Goal: Information Seeking & Learning: Learn about a topic

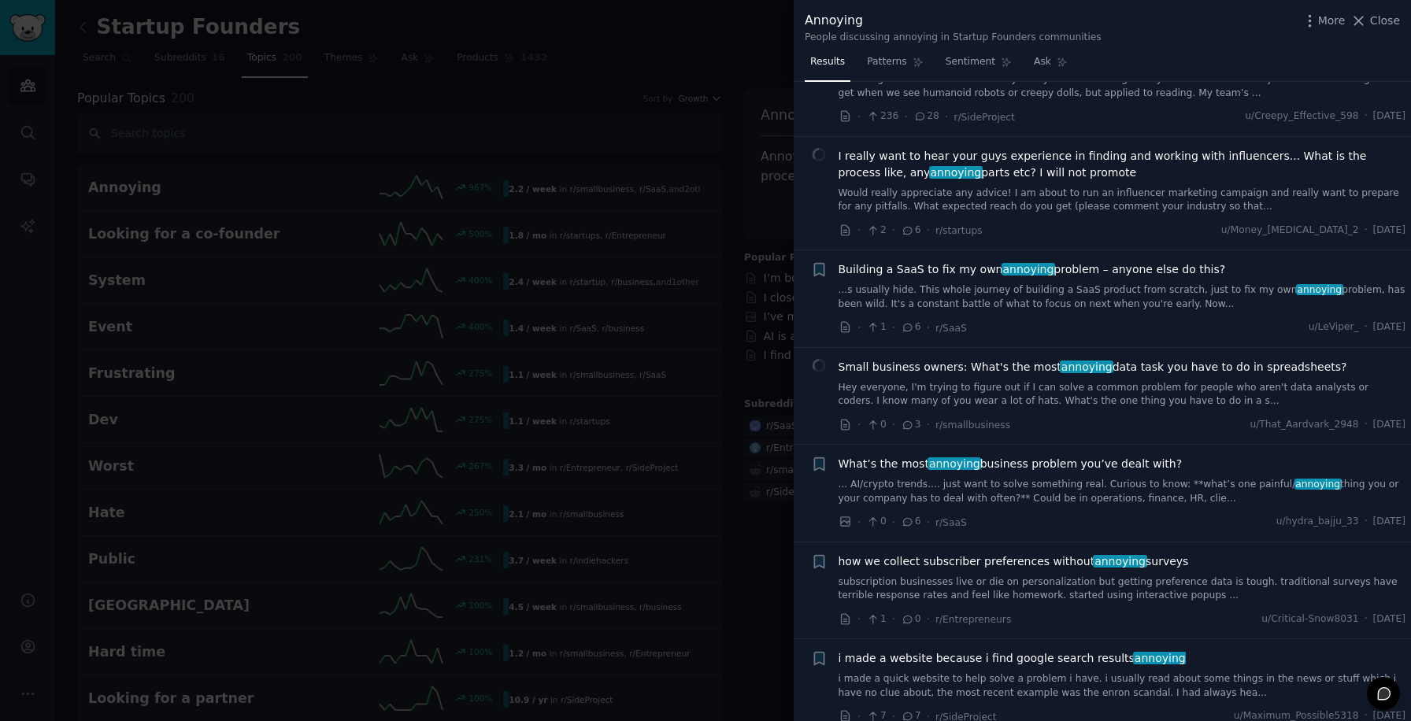
scroll to position [933, 0]
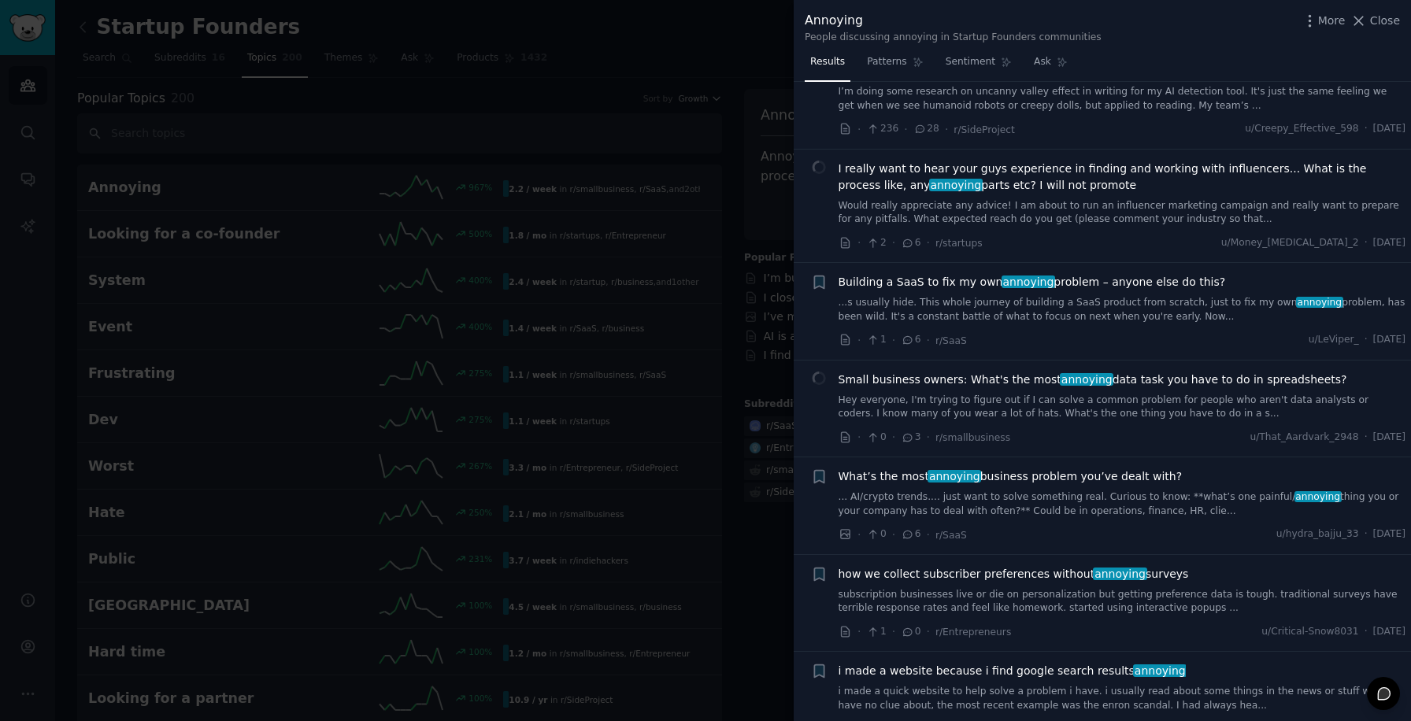
click at [1116, 394] on link "Hey everyone, I'm trying to figure out if I can solve a common problem for peop…" at bounding box center [1123, 408] width 568 height 28
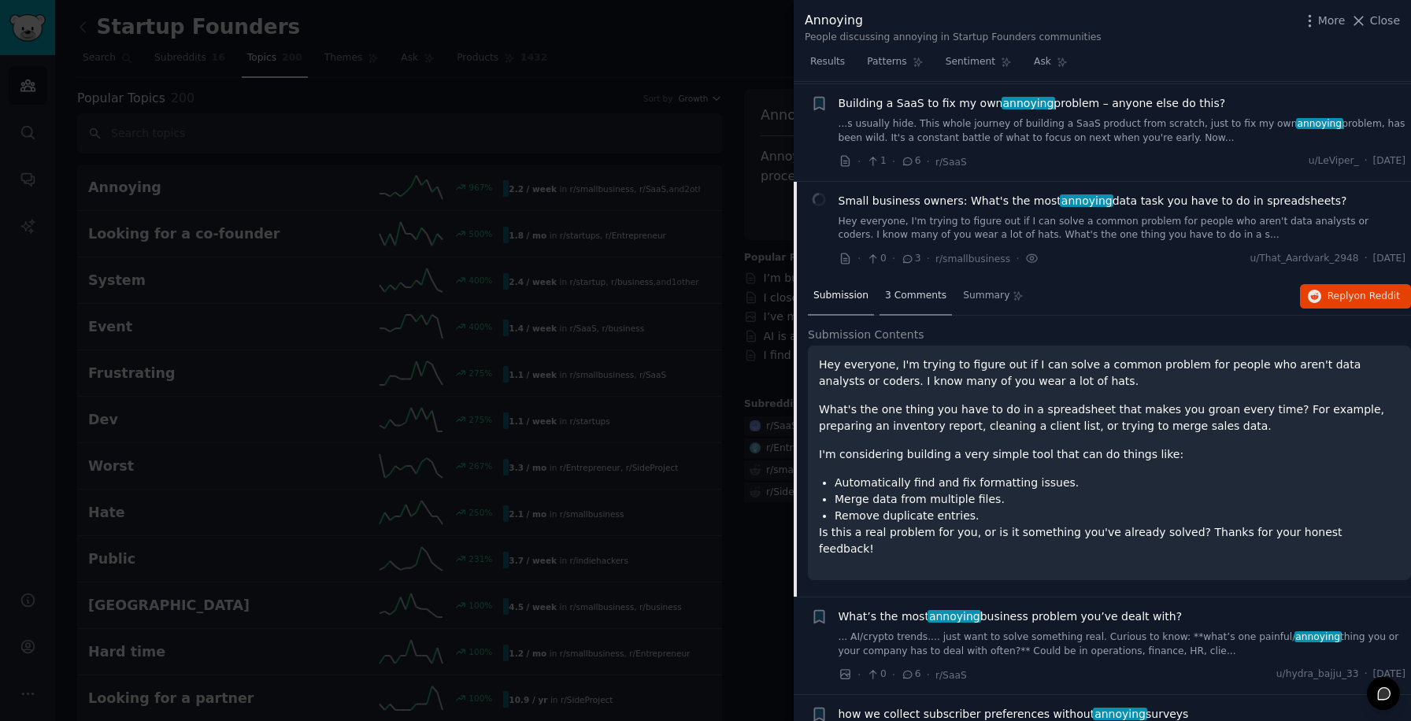
scroll to position [1062, 0]
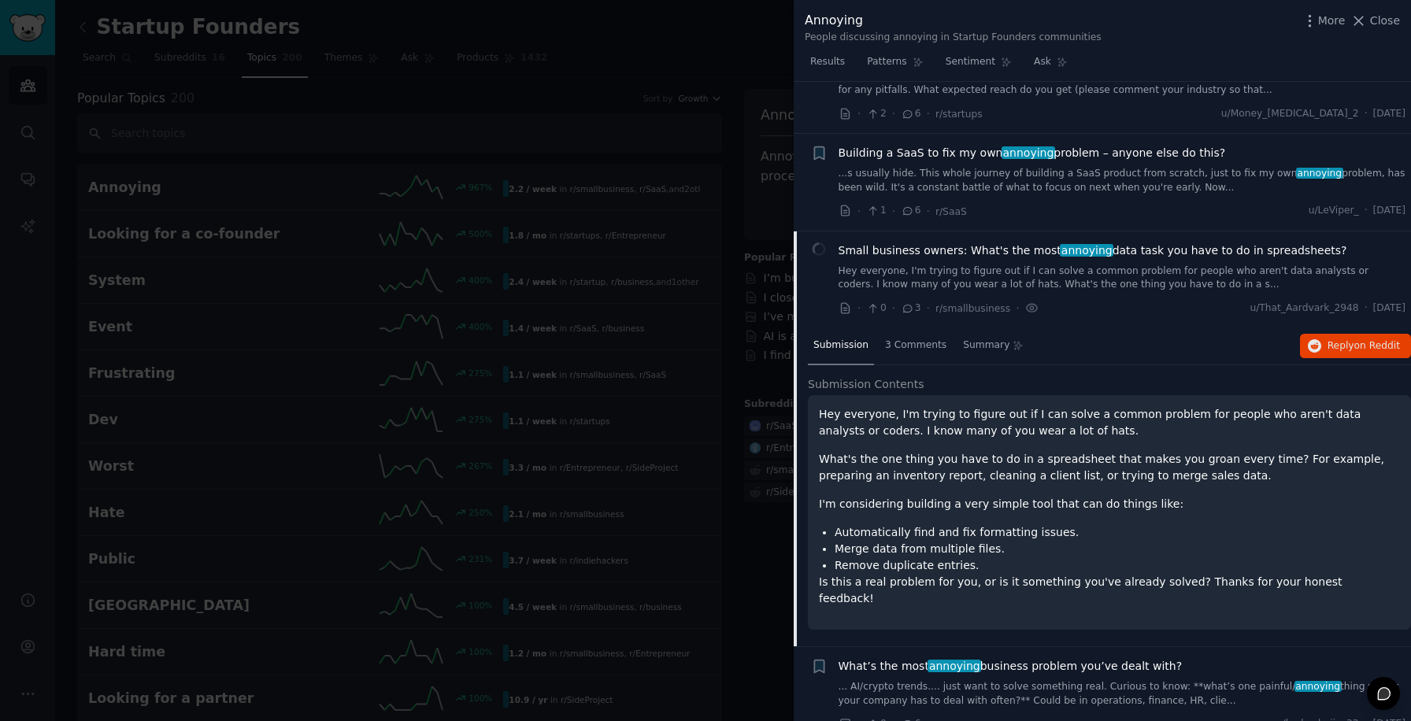
click at [983, 242] on span "Small business owners: What's the most annoying data task you have to do in spr…" at bounding box center [1093, 250] width 509 height 17
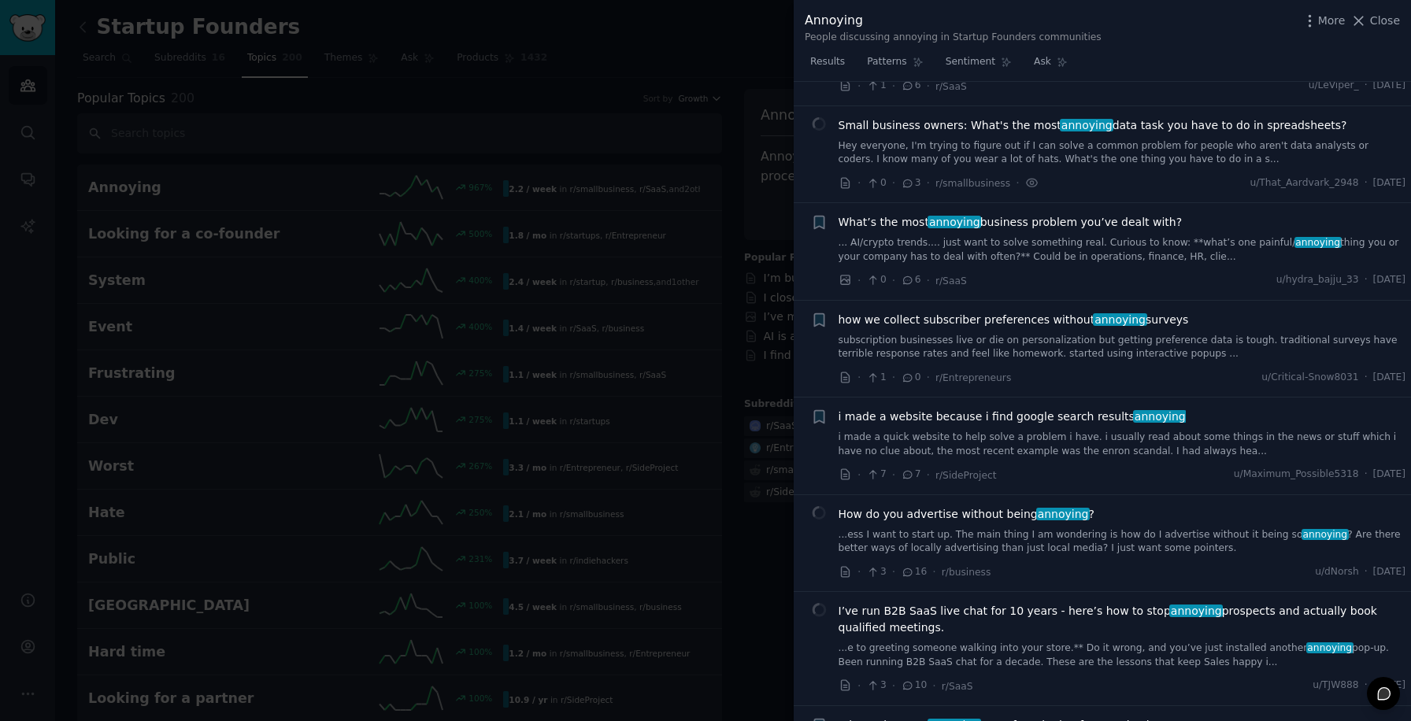
scroll to position [1195, 0]
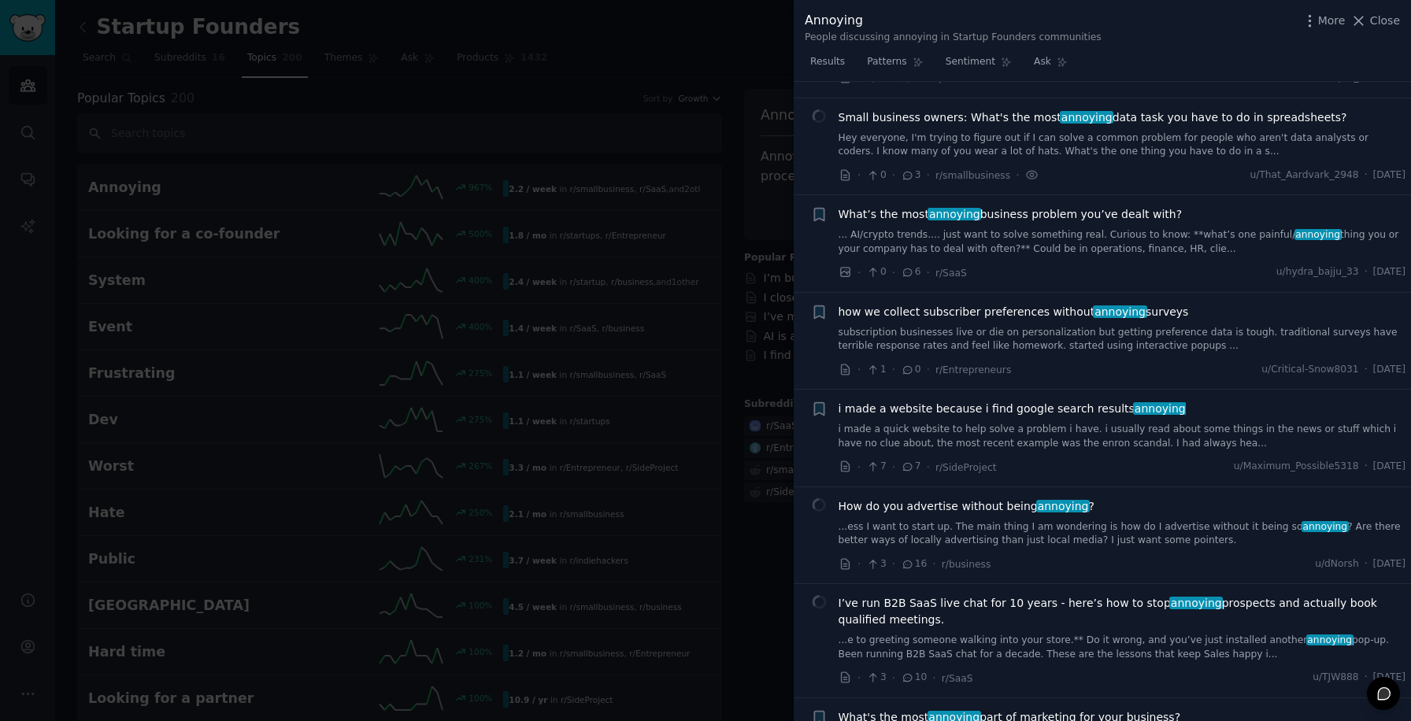
click at [1034, 228] on link "... AI/crypto trends.... just want to solve something real. Curious to know: **…" at bounding box center [1123, 242] width 568 height 28
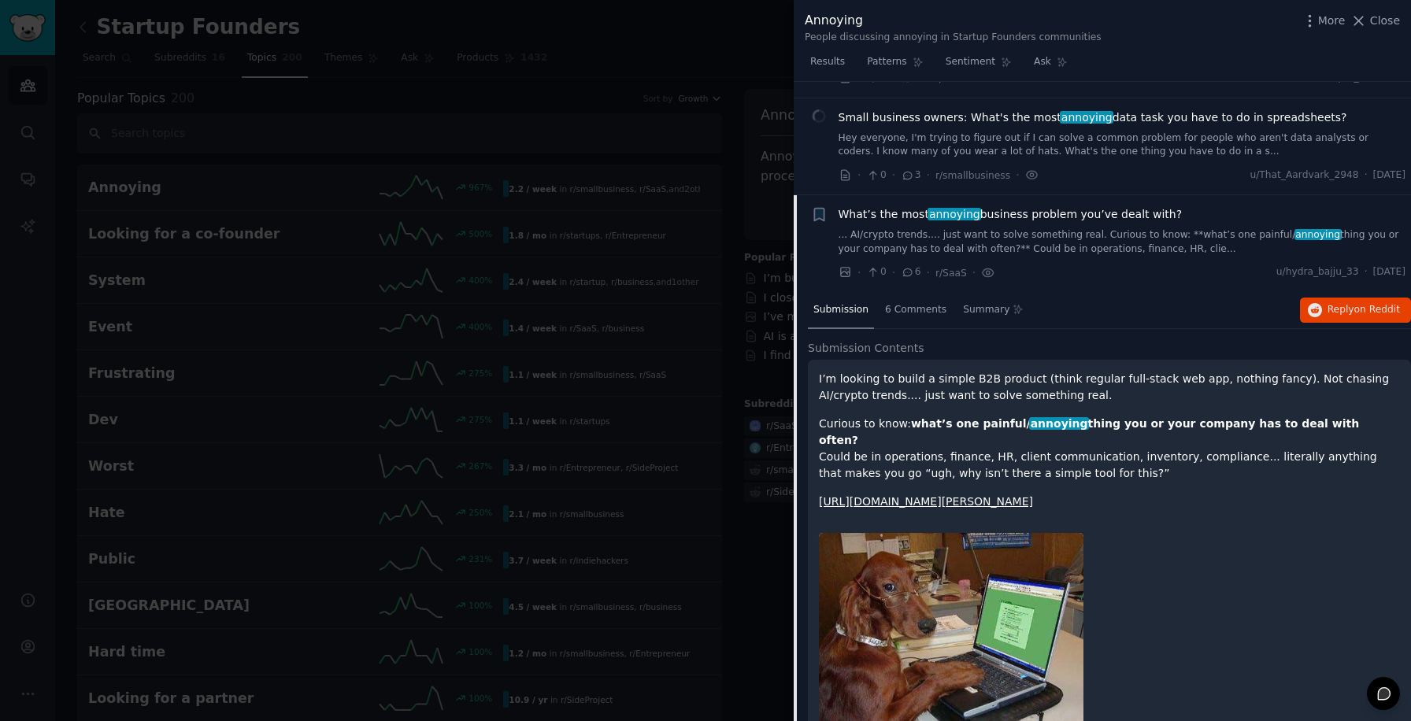
scroll to position [1292, 0]
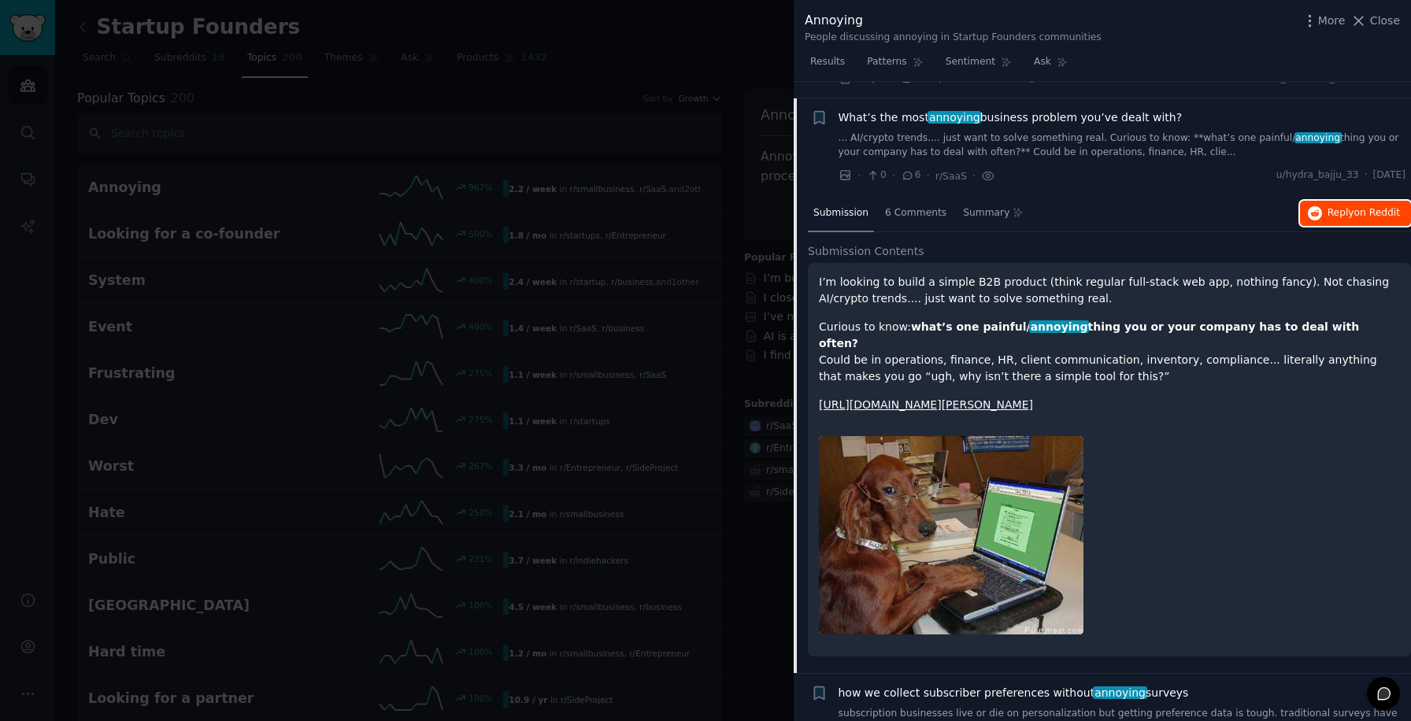
click at [1337, 206] on span "Reply on Reddit" at bounding box center [1363, 213] width 72 height 14
click at [1378, 24] on span "Close" at bounding box center [1385, 21] width 30 height 17
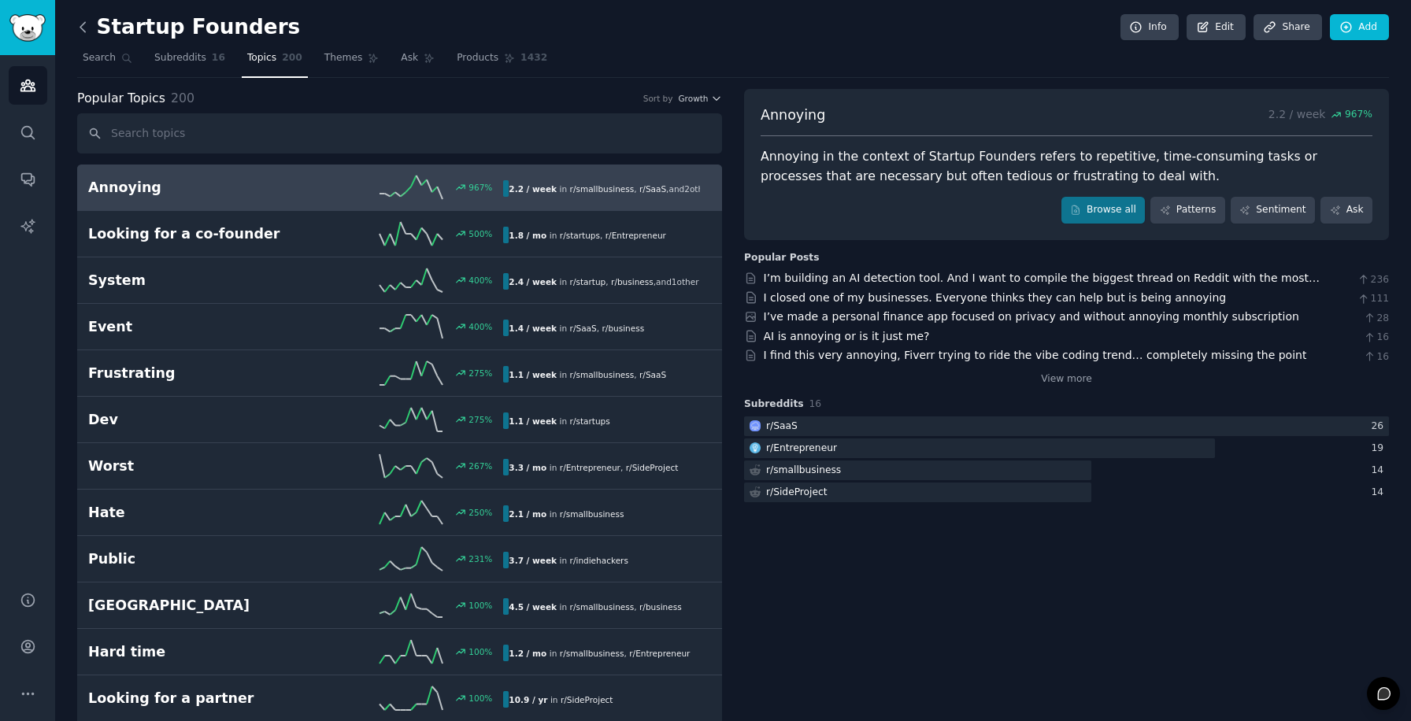
click at [87, 21] on icon at bounding box center [83, 27] width 17 height 17
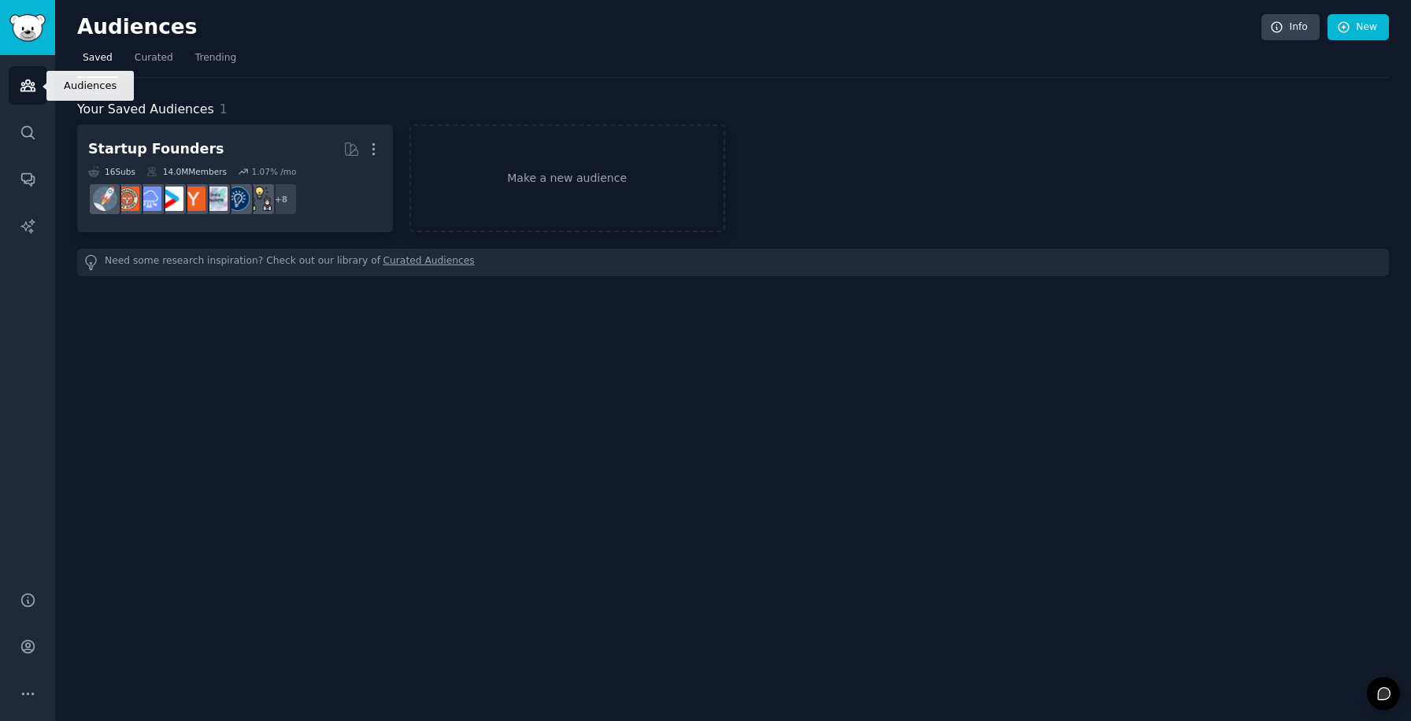
click at [28, 79] on icon "Sidebar" at bounding box center [28, 85] width 17 height 17
click at [160, 57] on span "Curated" at bounding box center [154, 58] width 39 height 14
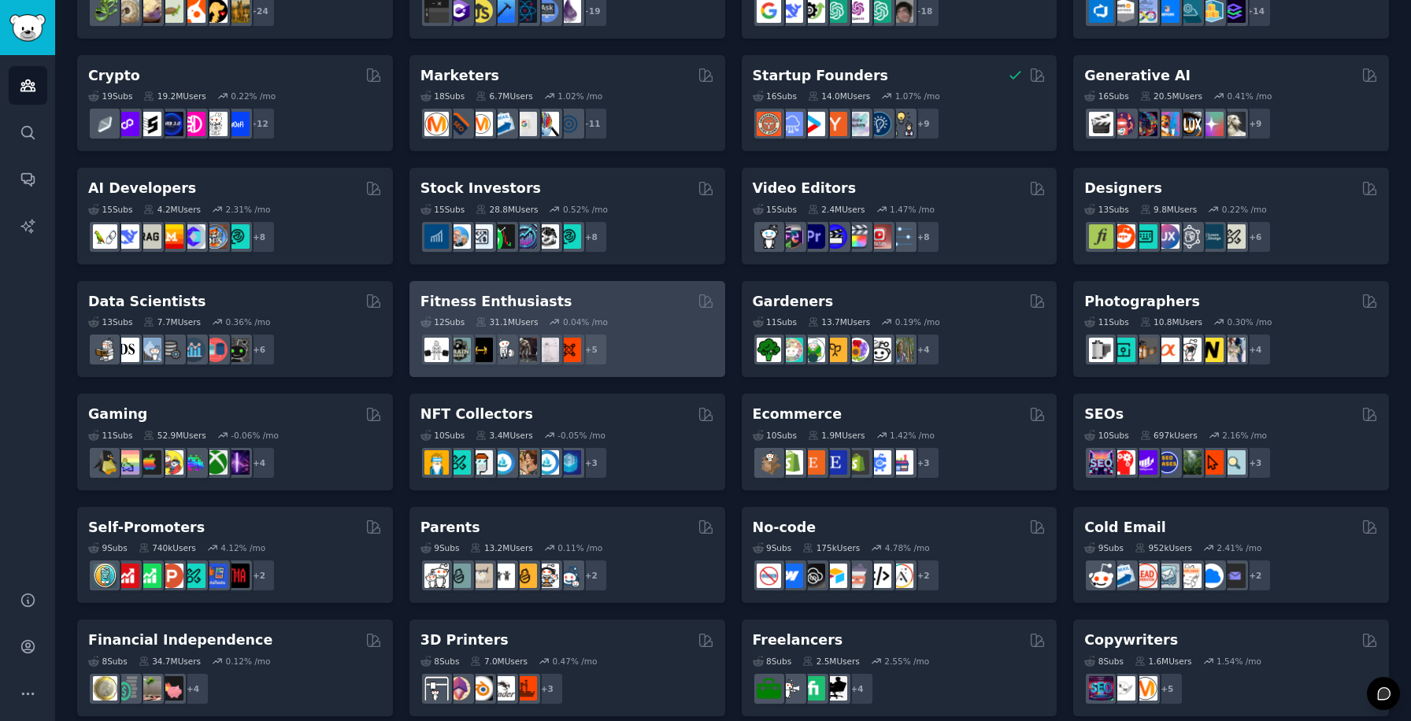
scroll to position [107, 0]
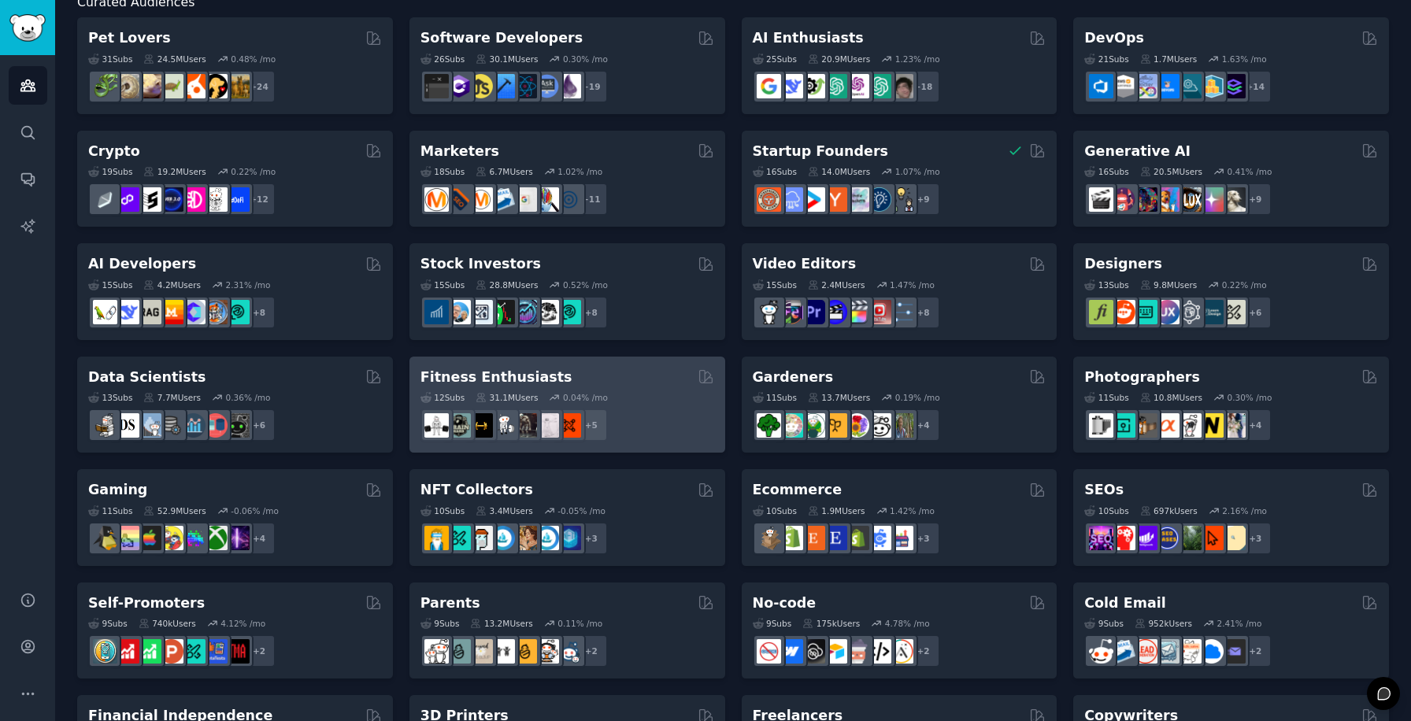
click at [640, 416] on div "+ 5" at bounding box center [567, 425] width 294 height 33
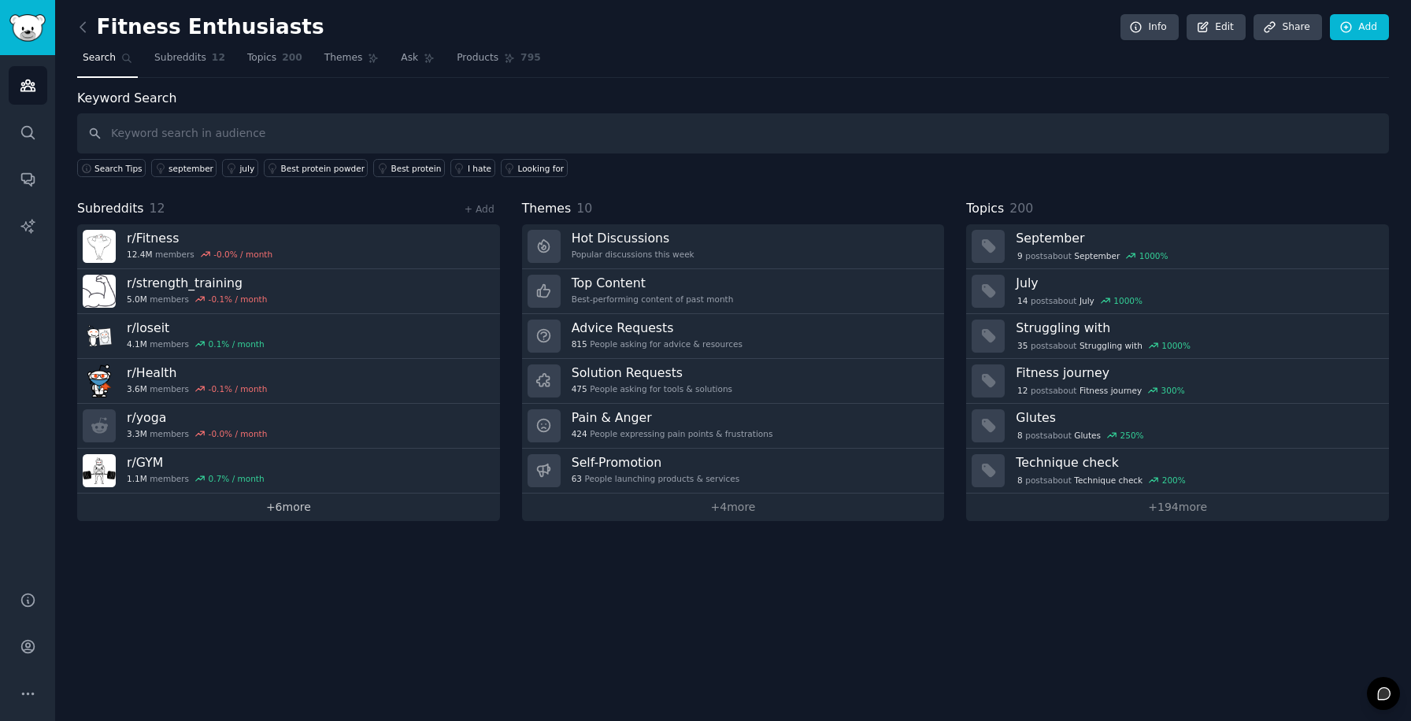
click at [326, 509] on link "+ 6 more" at bounding box center [288, 508] width 423 height 28
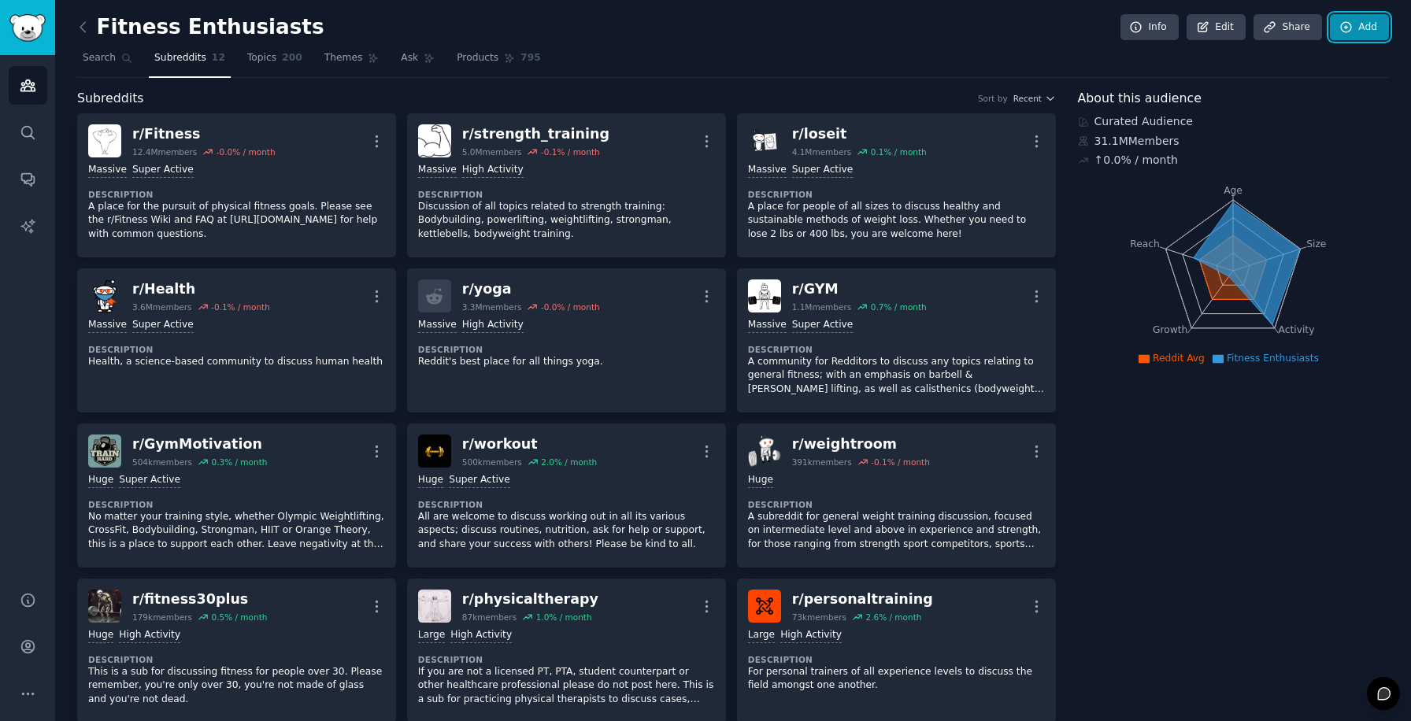
click at [1368, 31] on link "Add" at bounding box center [1359, 27] width 59 height 27
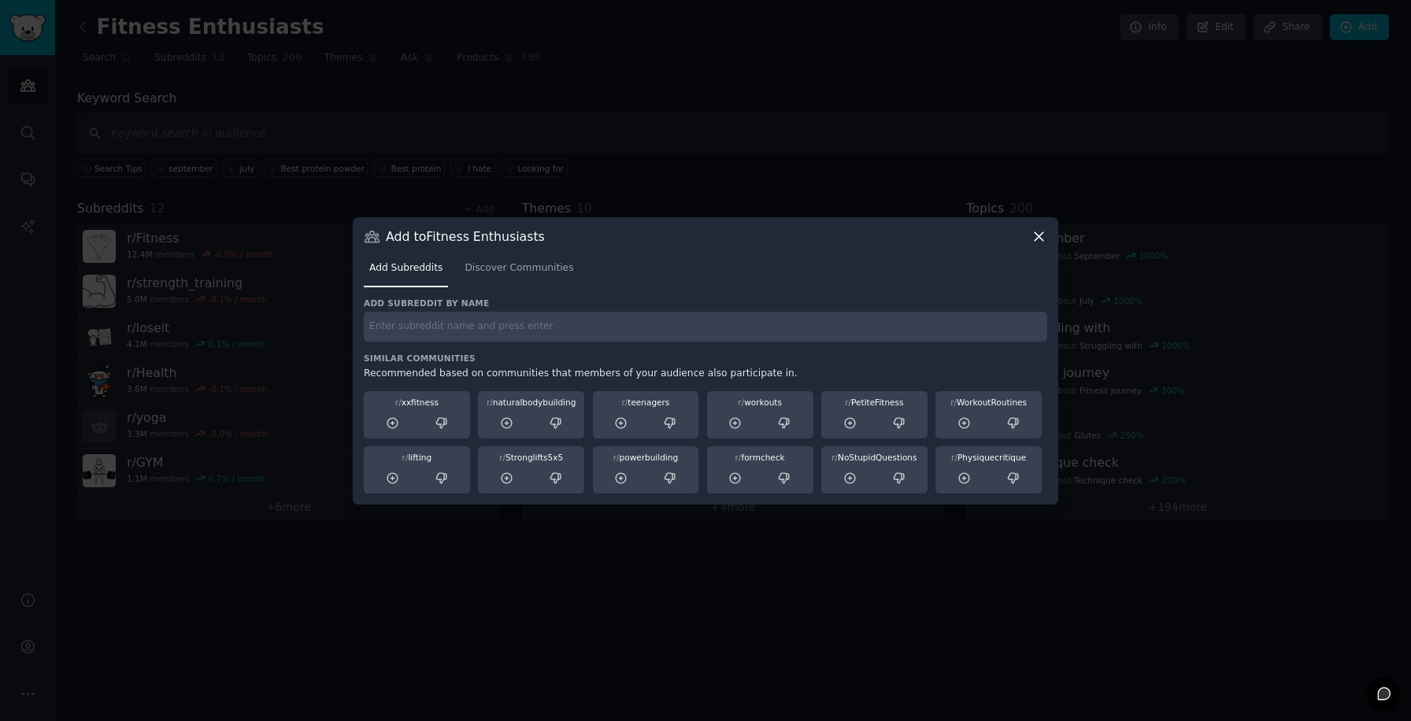
click at [1035, 240] on icon at bounding box center [1039, 236] width 17 height 17
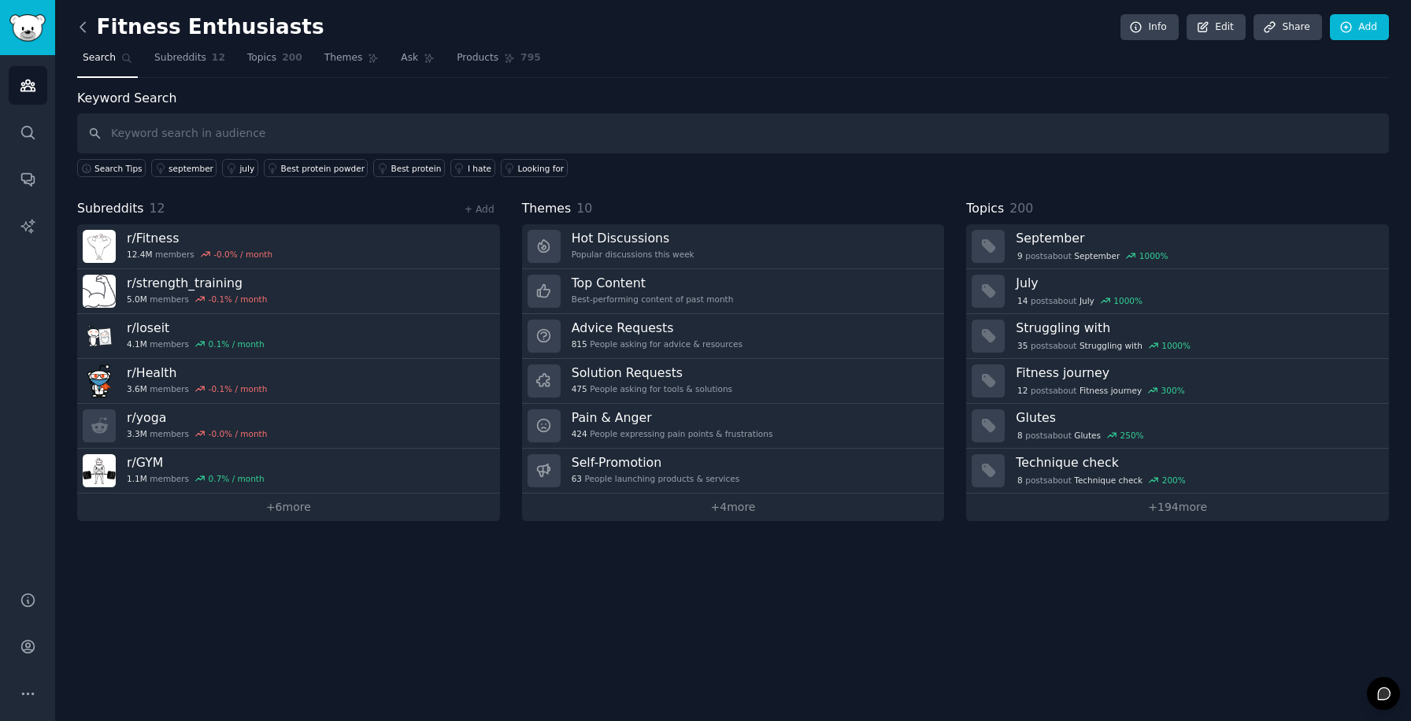
click at [83, 23] on icon at bounding box center [82, 26] width 5 height 9
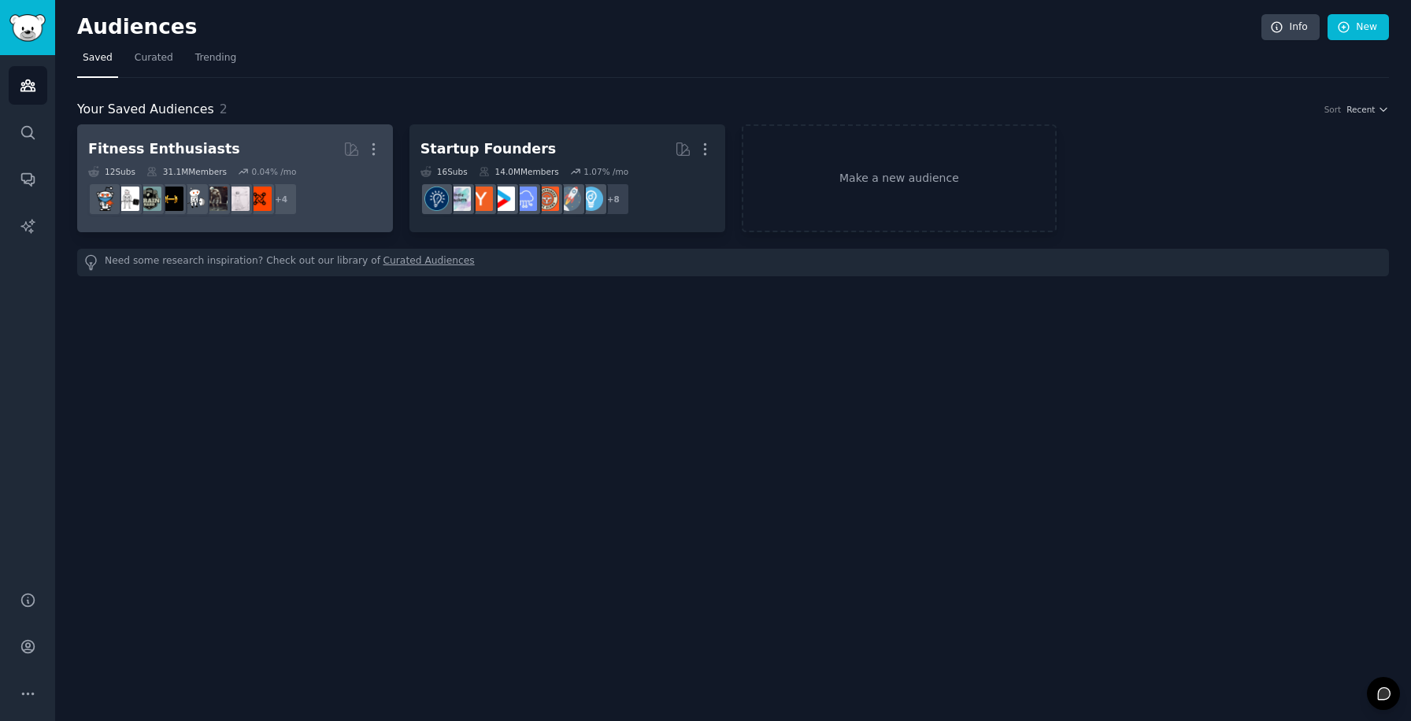
click at [350, 192] on dd "+ 4" at bounding box center [235, 199] width 294 height 44
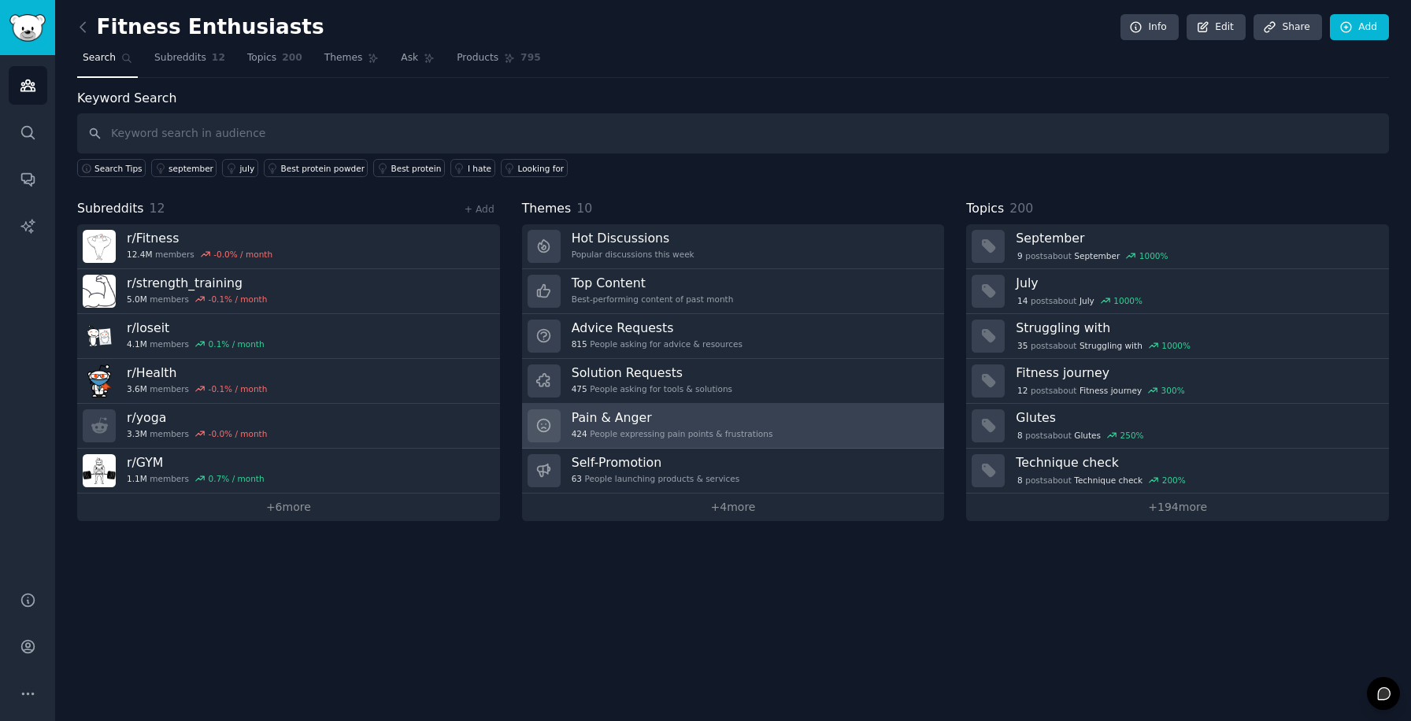
click at [695, 413] on h3 "Pain & Anger" at bounding box center [673, 417] width 202 height 17
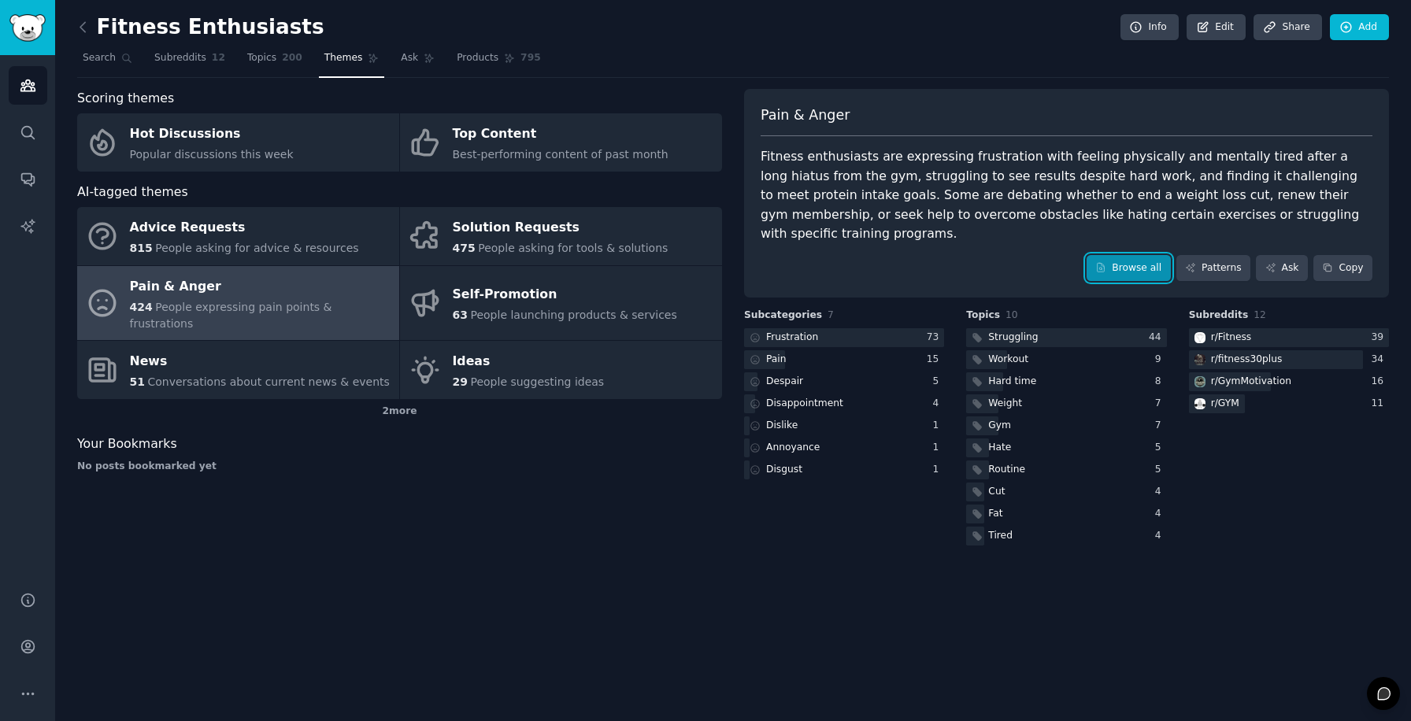
click at [1146, 255] on link "Browse all" at bounding box center [1129, 268] width 84 height 27
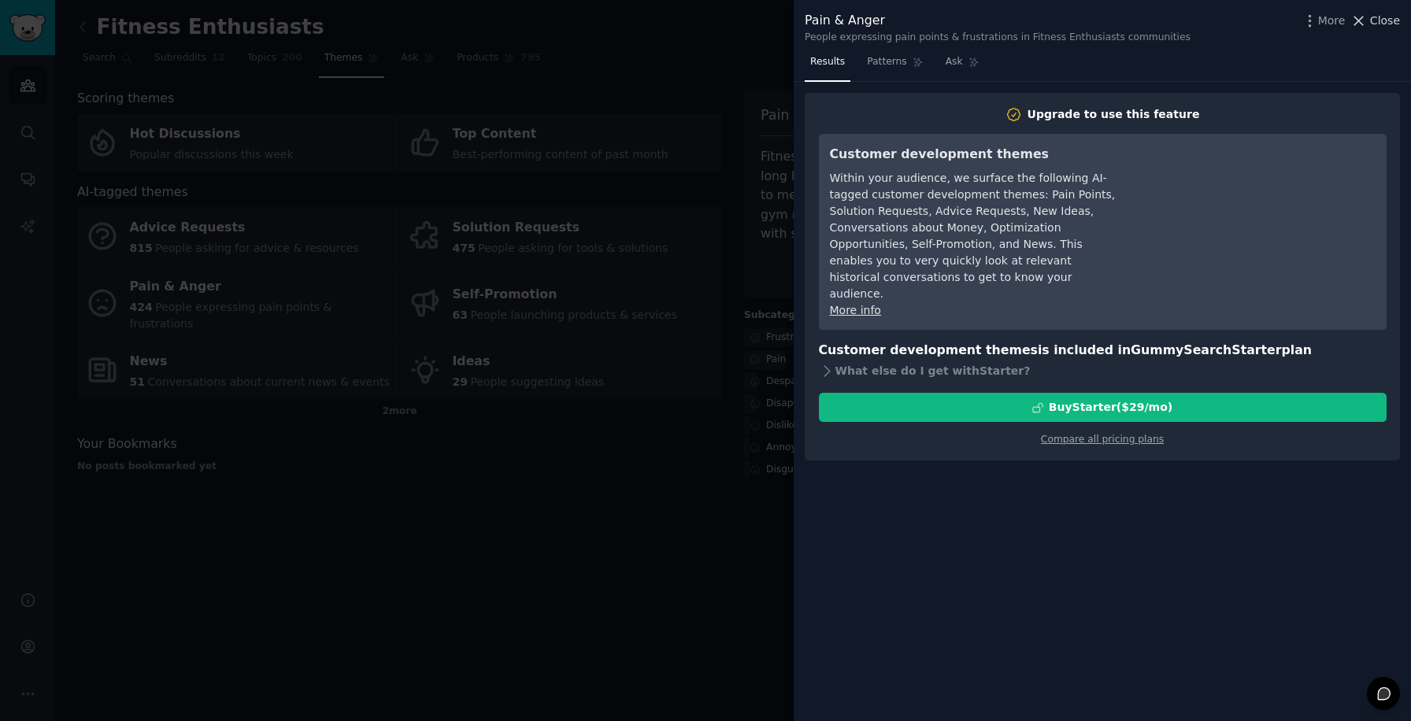
click at [1385, 24] on span "Close" at bounding box center [1385, 21] width 30 height 17
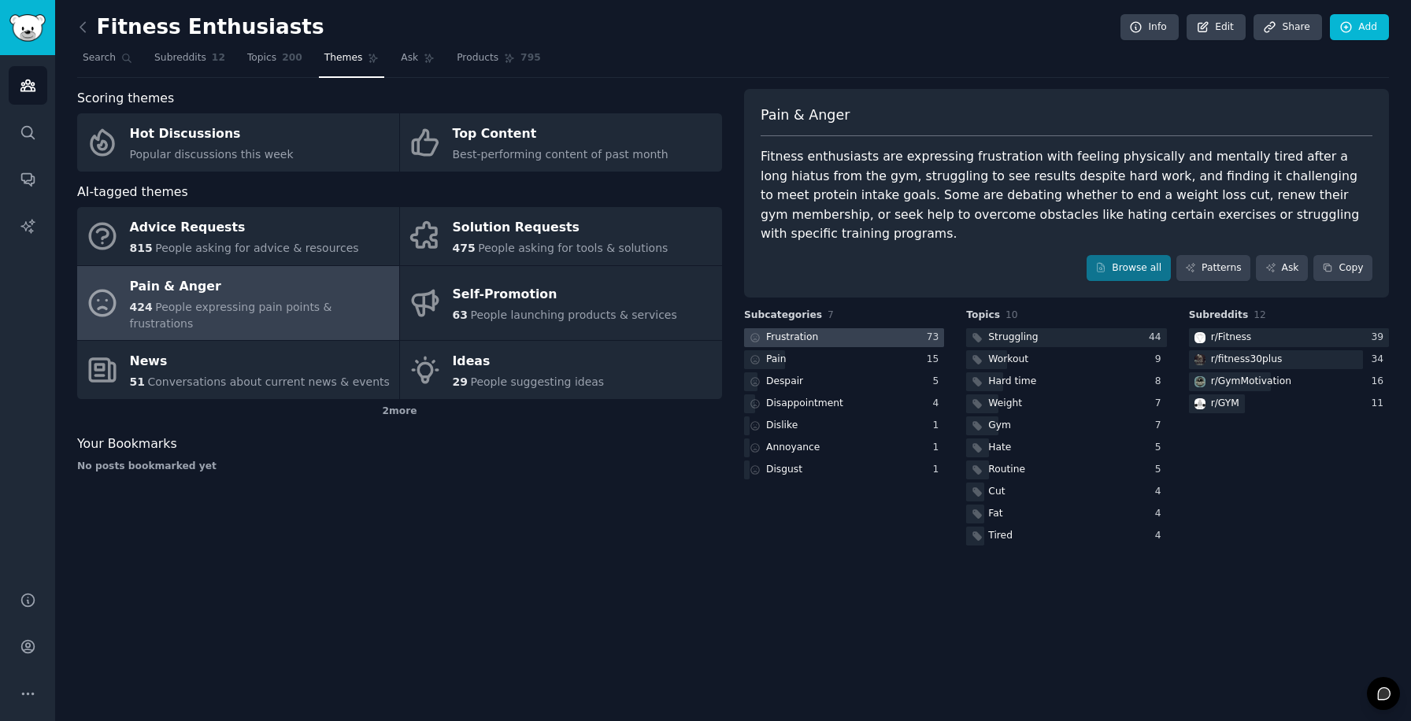
click at [830, 328] on div at bounding box center [844, 338] width 200 height 20
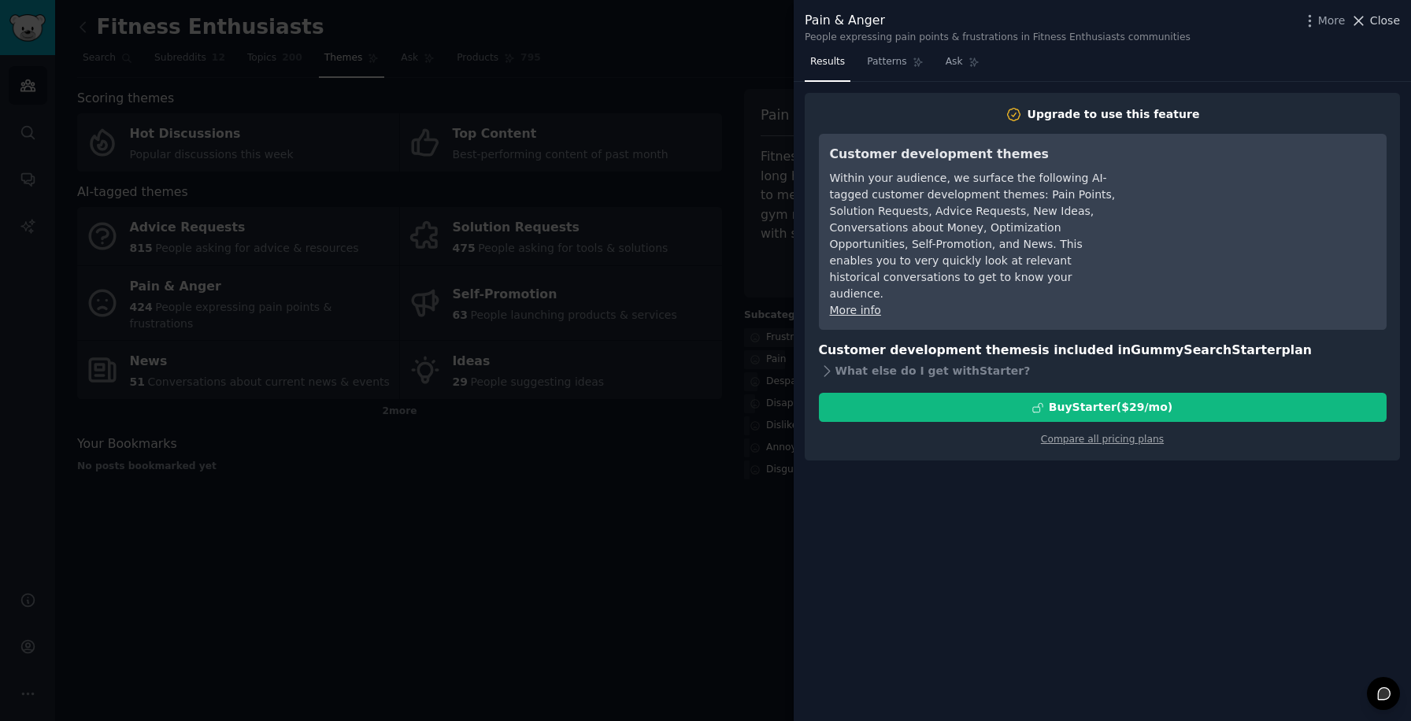
click at [1375, 17] on span "Close" at bounding box center [1385, 21] width 30 height 17
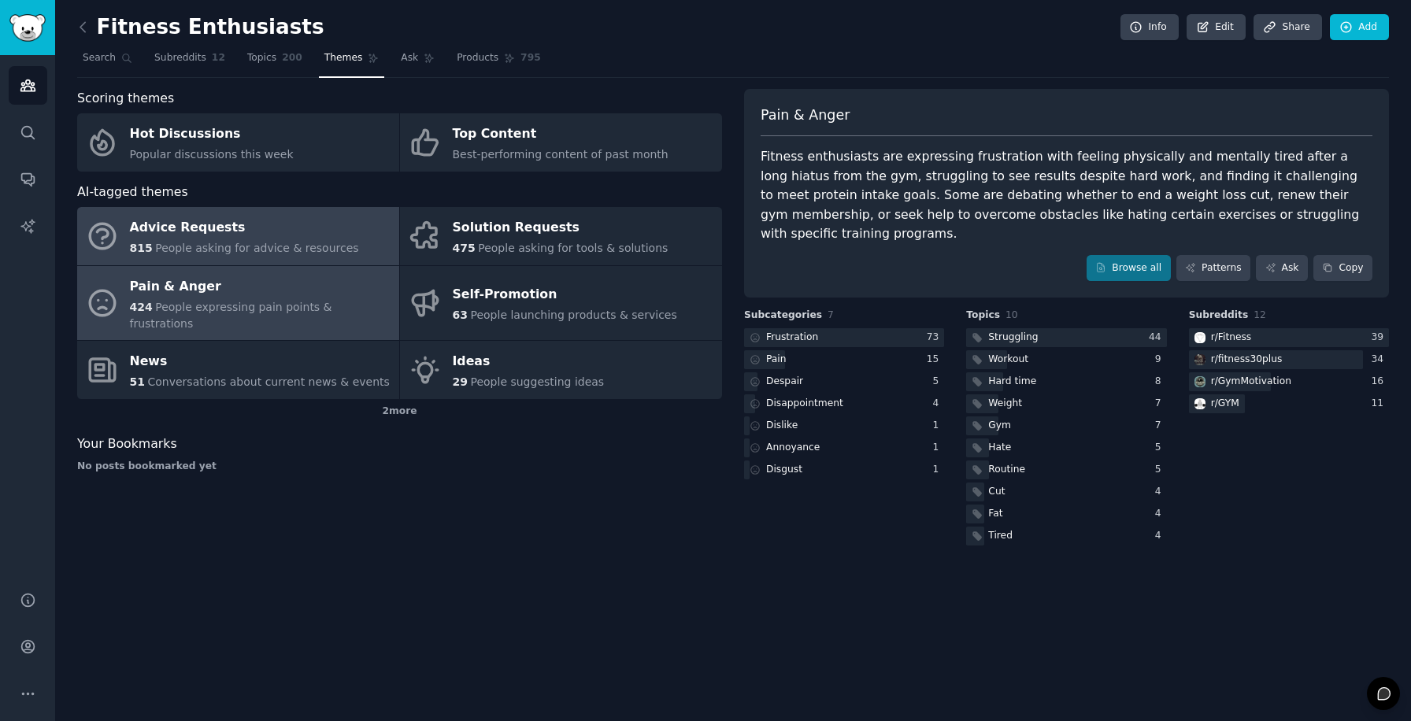
click at [284, 246] on span "People asking for advice & resources" at bounding box center [256, 248] width 203 height 13
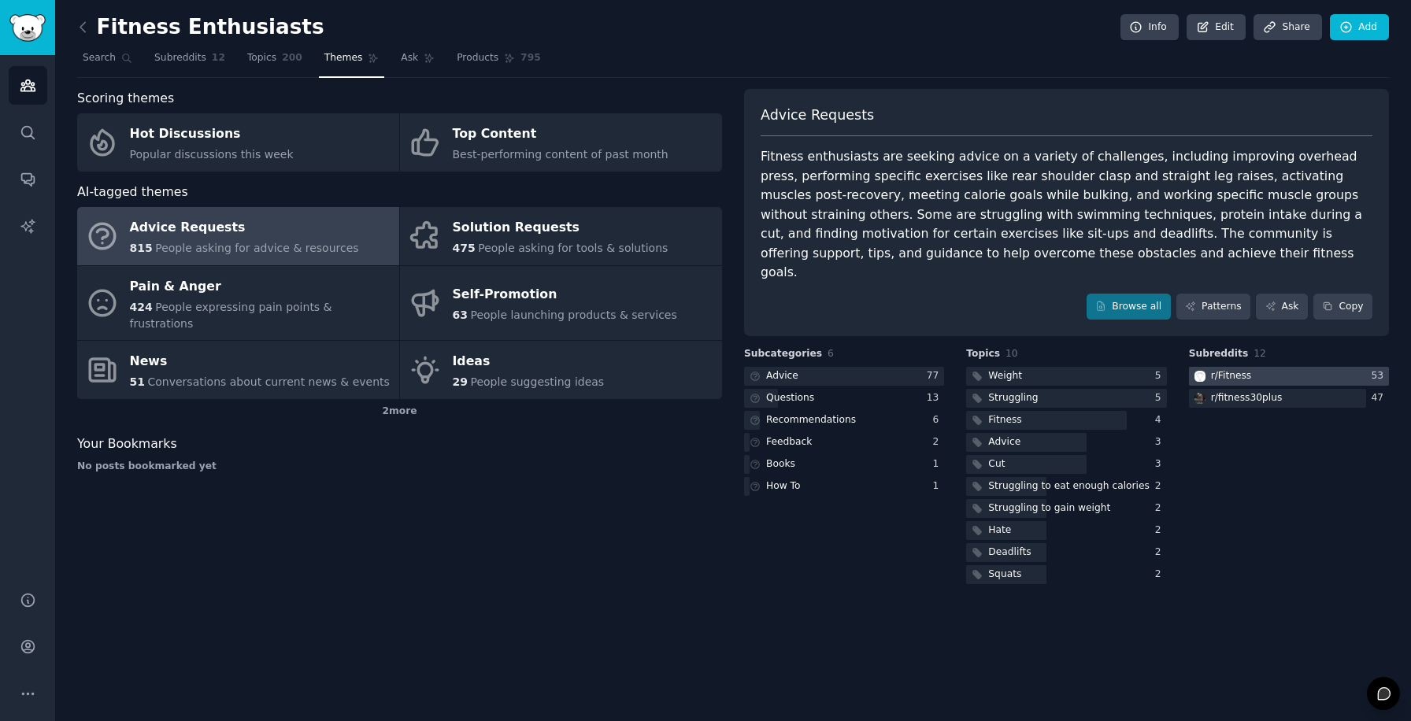
click at [1271, 367] on div at bounding box center [1289, 377] width 200 height 20
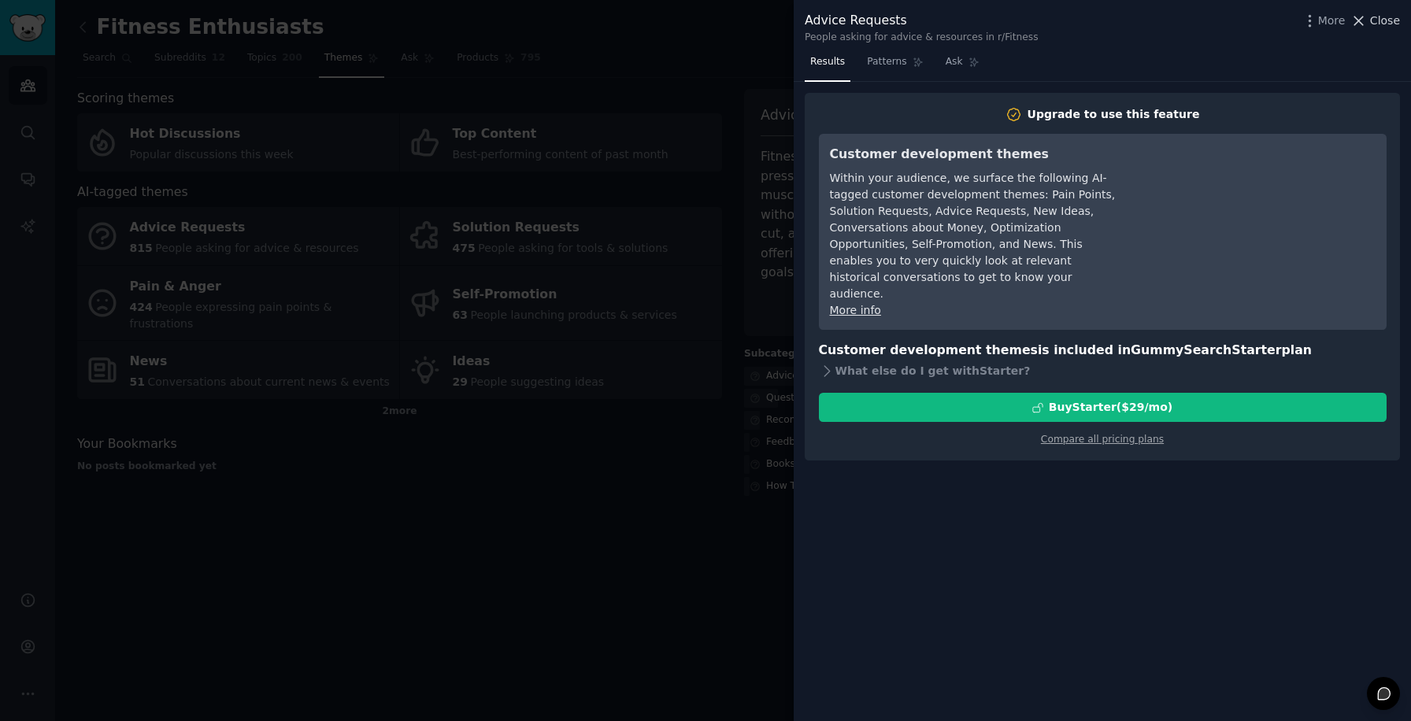
click at [1392, 19] on span "Close" at bounding box center [1385, 21] width 30 height 17
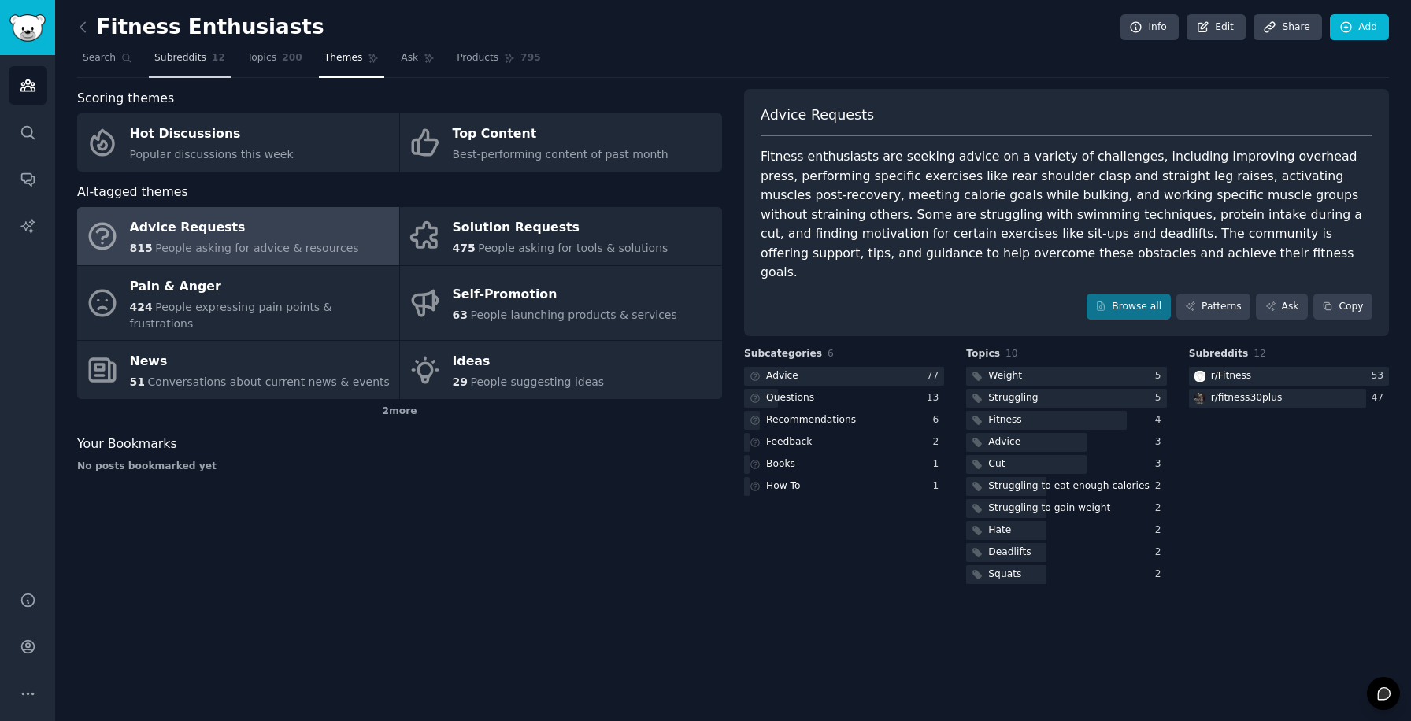
click at [187, 66] on link "Subreddits 12" at bounding box center [190, 62] width 82 height 32
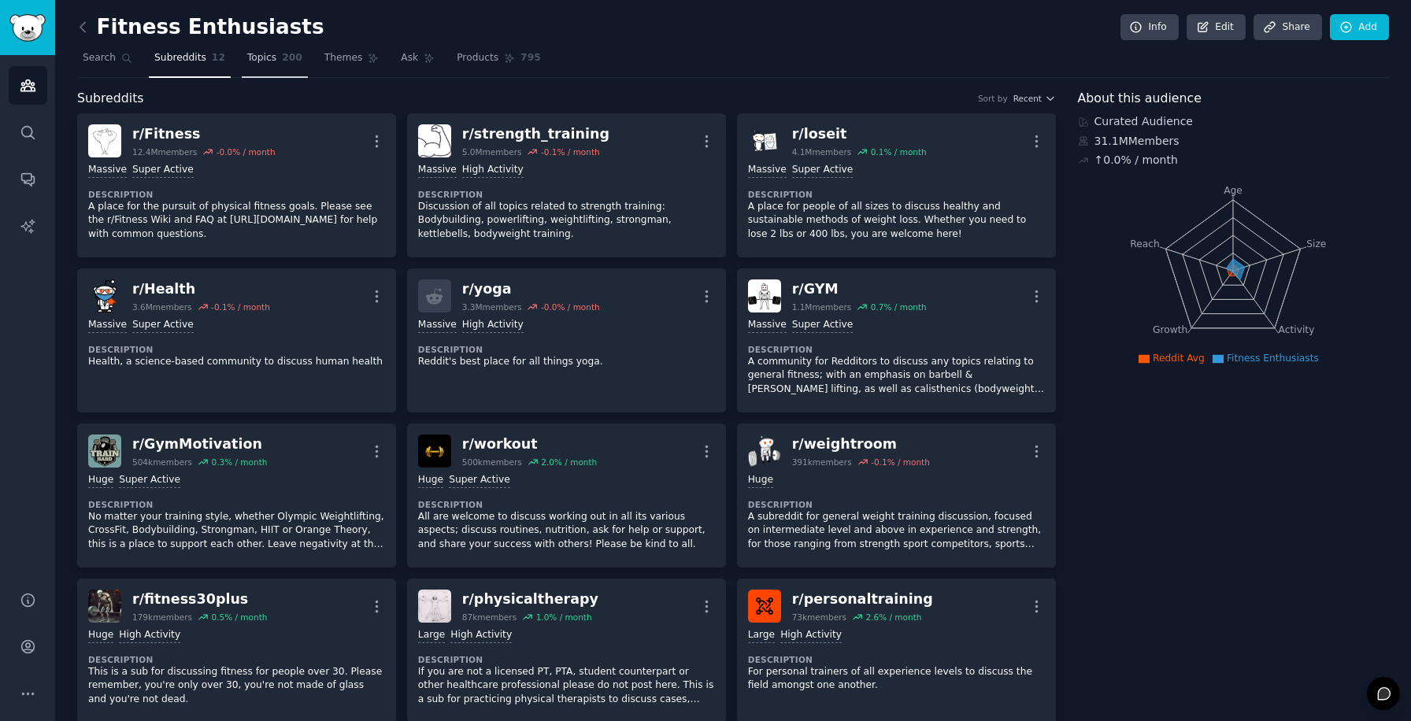
click at [266, 57] on span "Topics" at bounding box center [261, 58] width 29 height 14
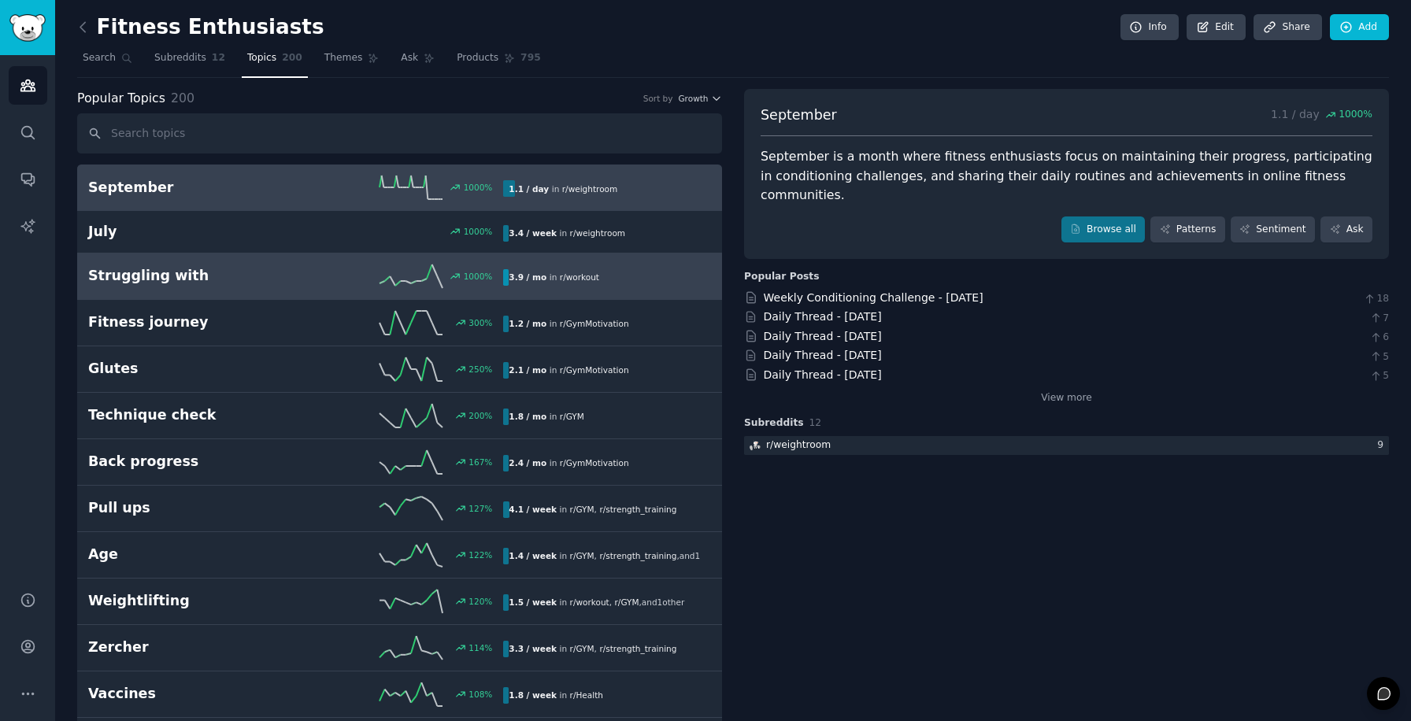
click at [274, 287] on div "Struggling with 1000 % 3.9 / mo in r/ workout" at bounding box center [399, 277] width 623 height 24
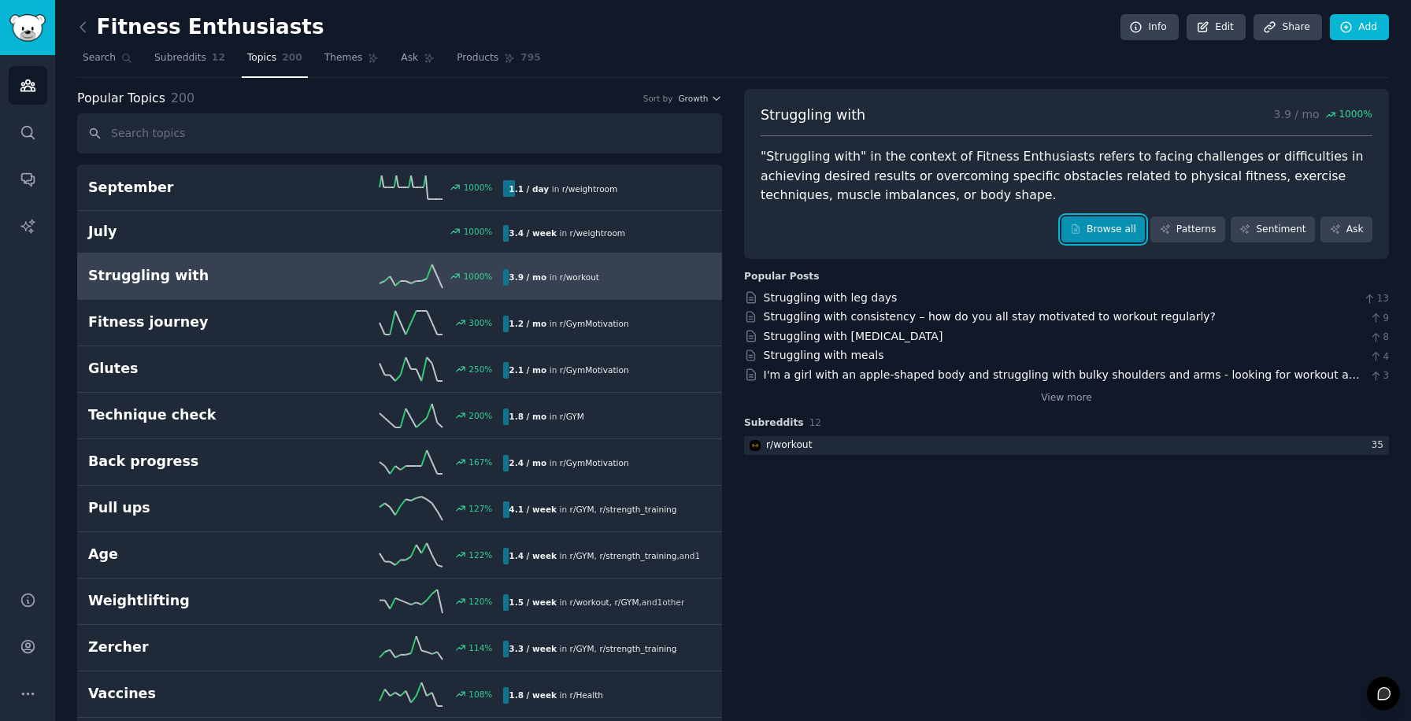
click at [1082, 223] on link "Browse all" at bounding box center [1103, 230] width 84 height 27
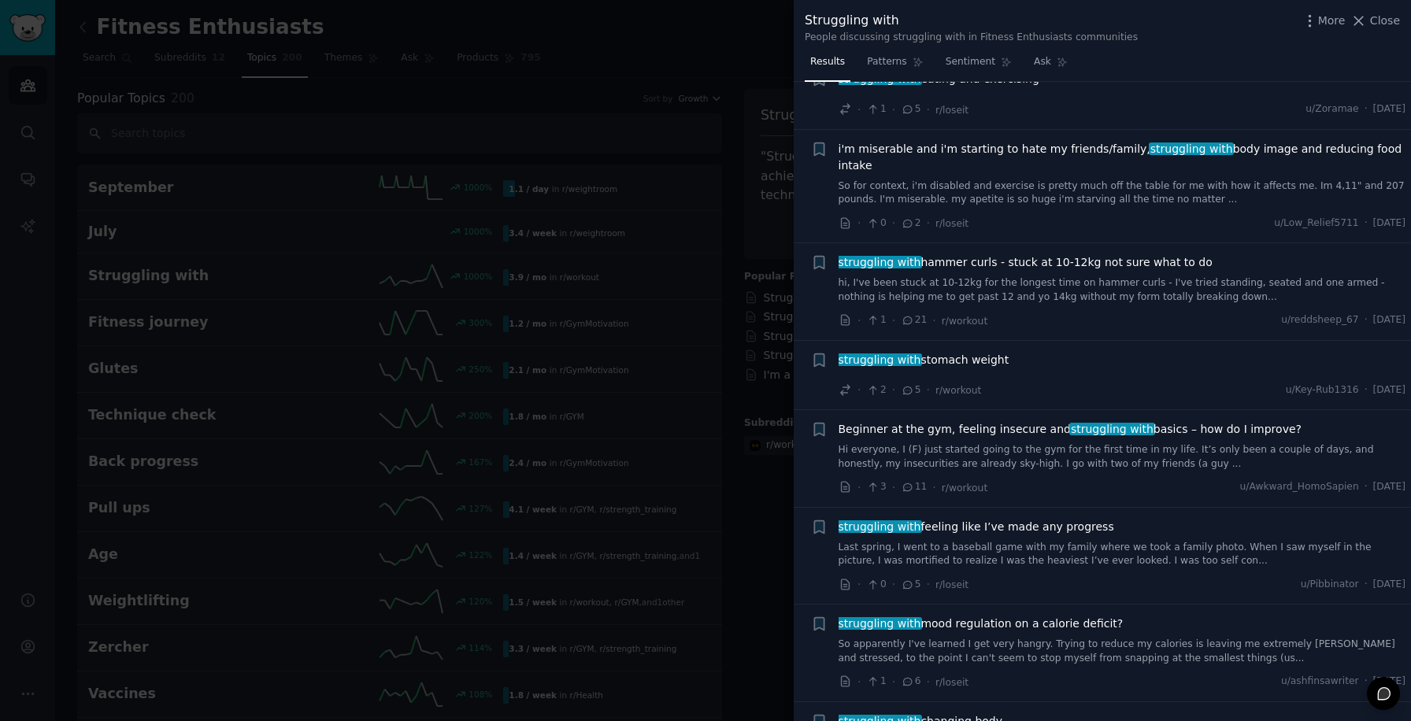
scroll to position [641, 0]
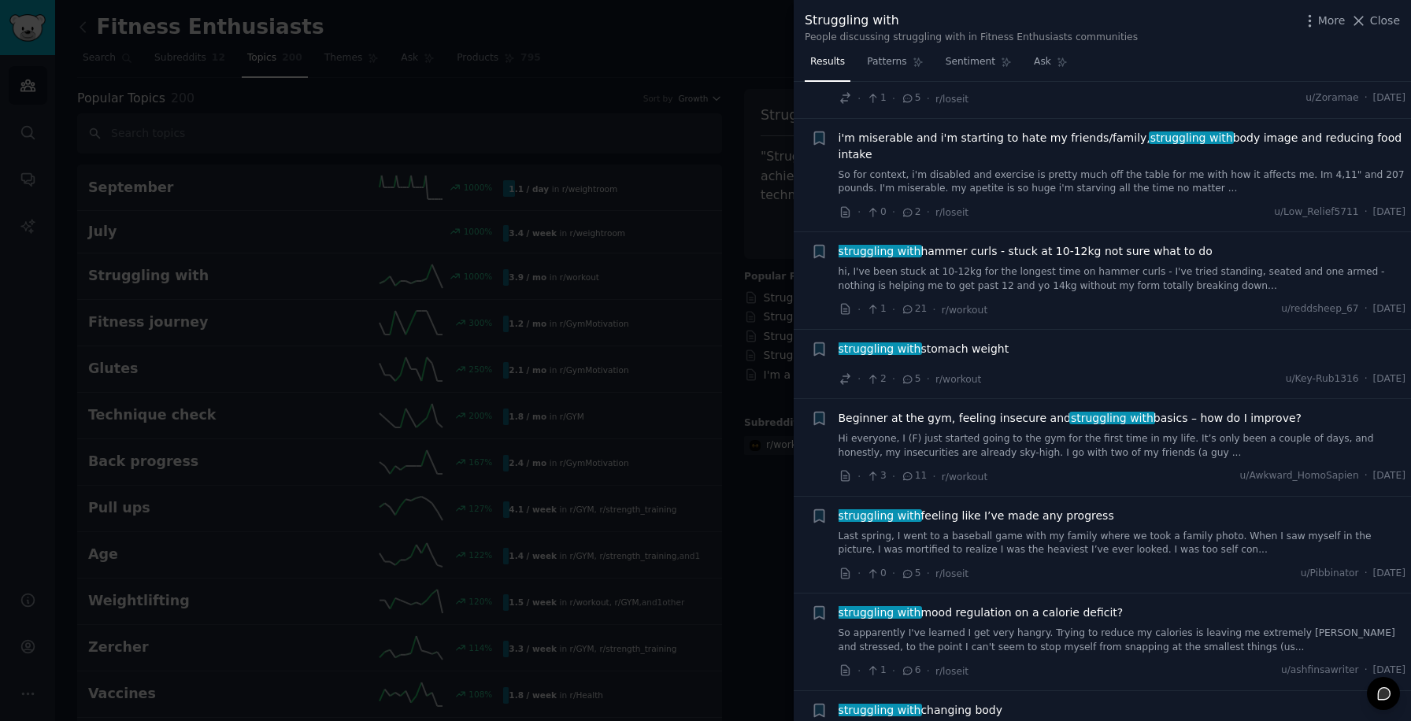
click at [1105, 454] on link "Hi everyone, I (F) just started going to the gym for the first time in my life.…" at bounding box center [1123, 446] width 568 height 28
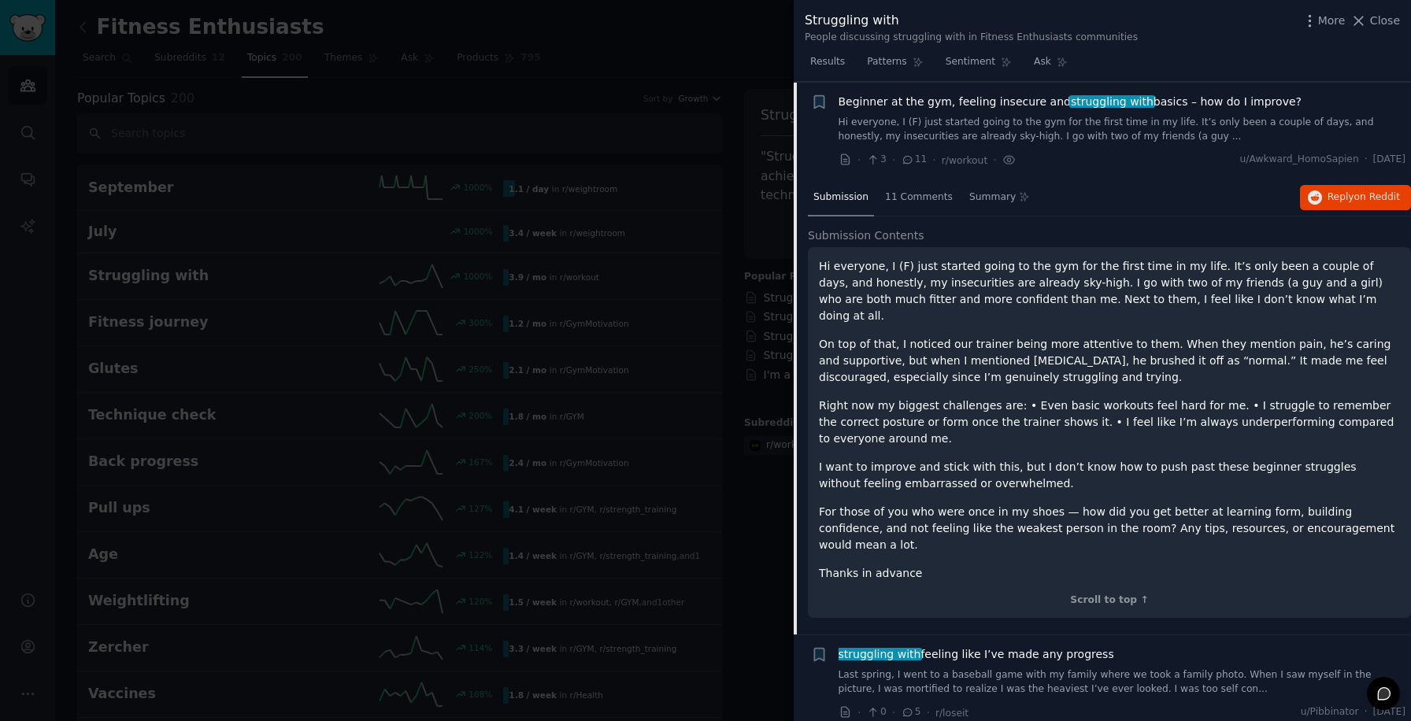
scroll to position [958, 0]
click at [1346, 194] on span "Reply on Reddit" at bounding box center [1363, 197] width 72 height 14
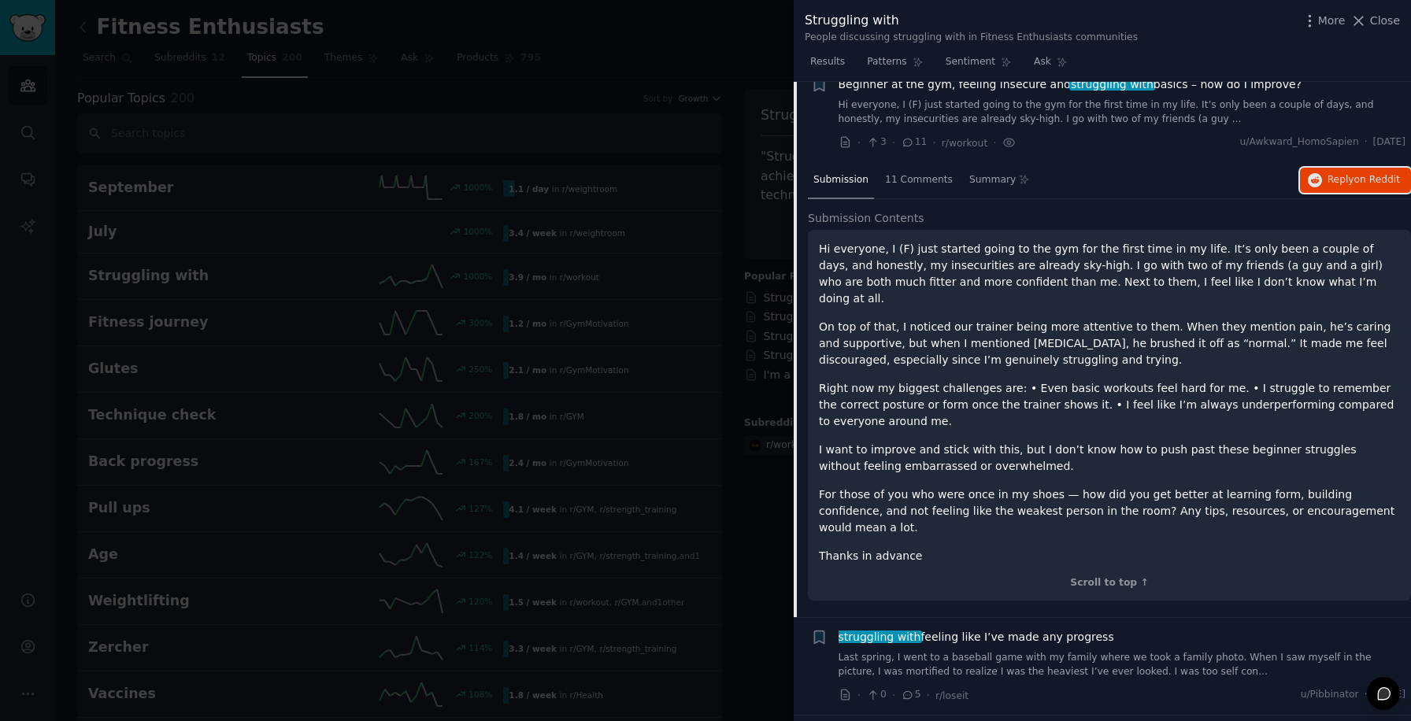
scroll to position [711, 0]
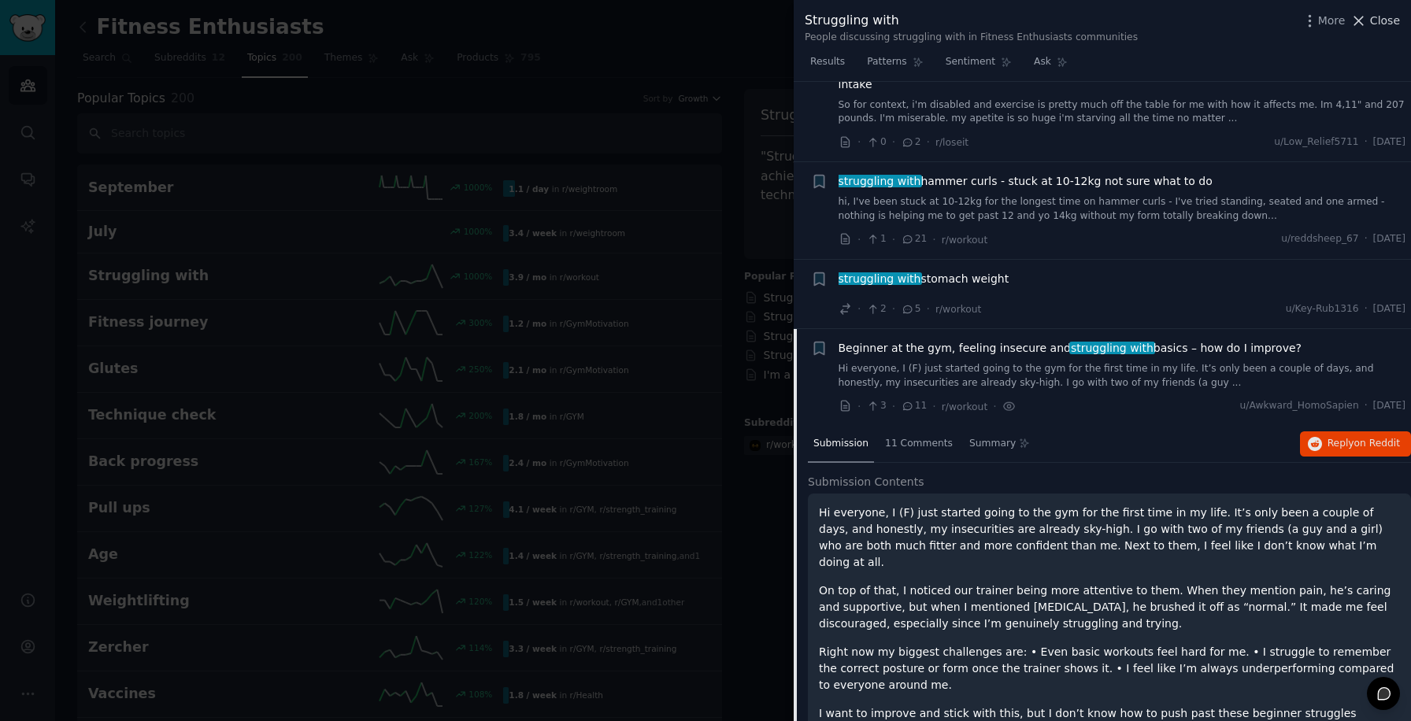
click at [1384, 18] on span "Close" at bounding box center [1385, 21] width 30 height 17
